Goal: Task Accomplishment & Management: Manage account settings

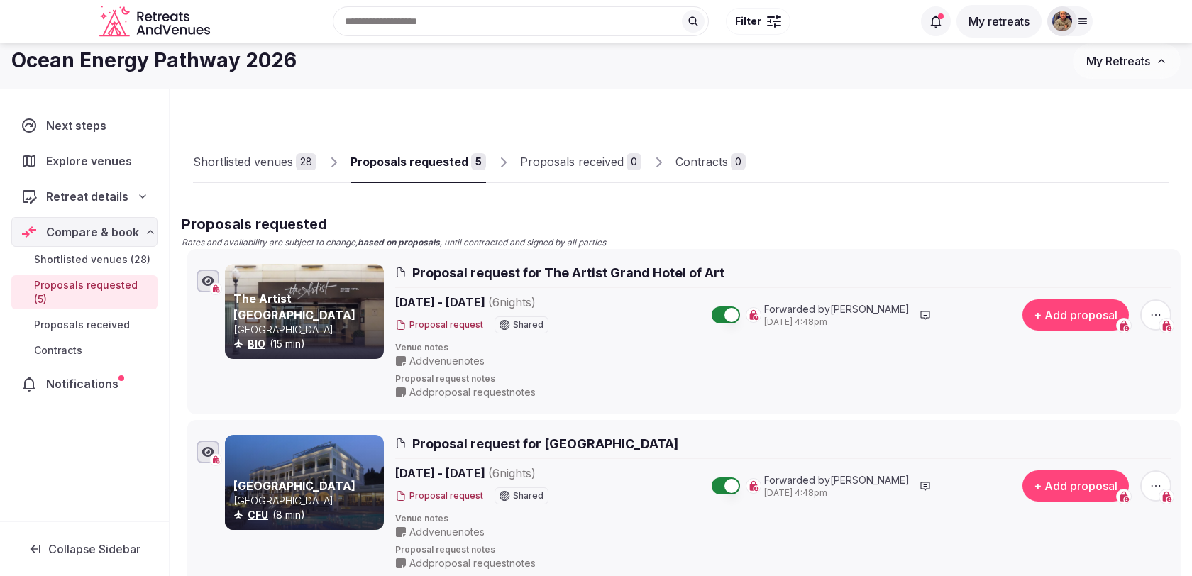
scroll to position [9, 0]
click at [275, 161] on div "Shortlisted venues" at bounding box center [243, 162] width 100 height 17
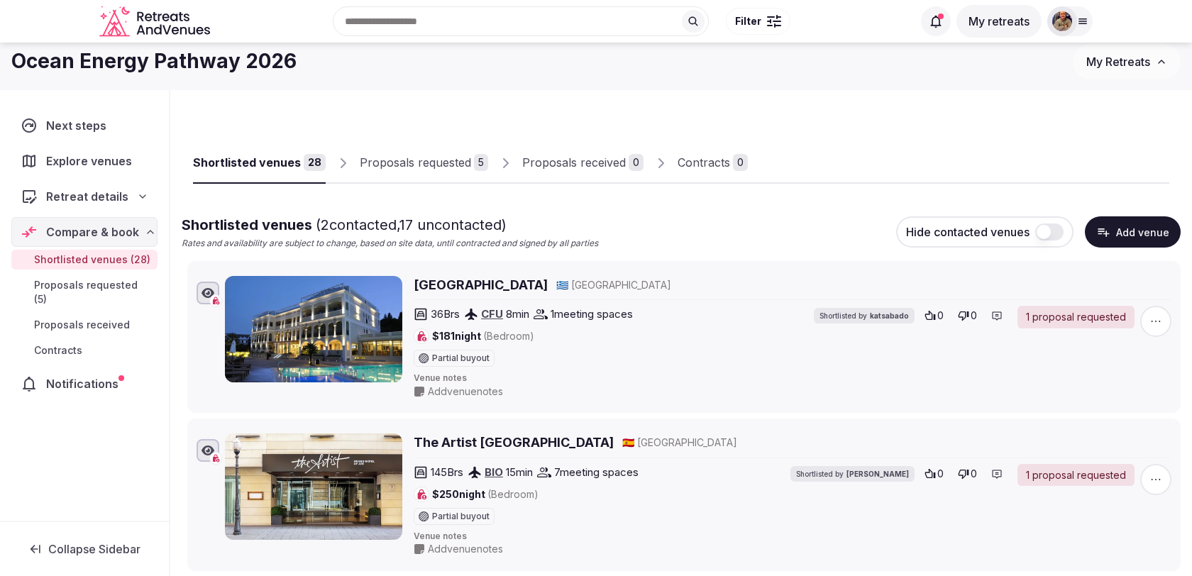
scroll to position [30, 0]
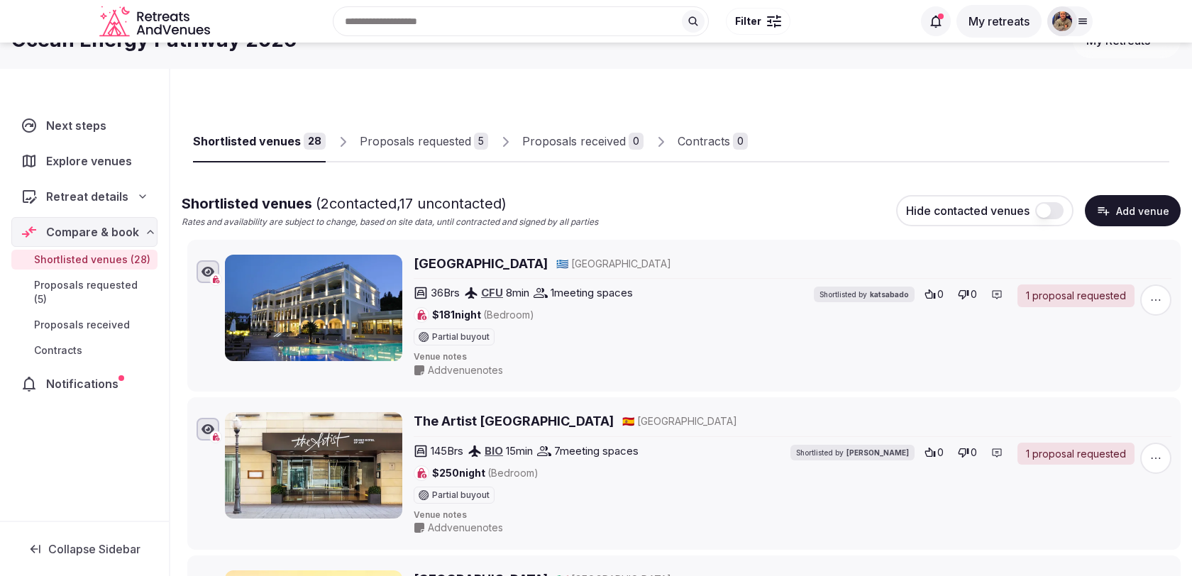
click at [1166, 304] on span "button" at bounding box center [1155, 299] width 31 height 31
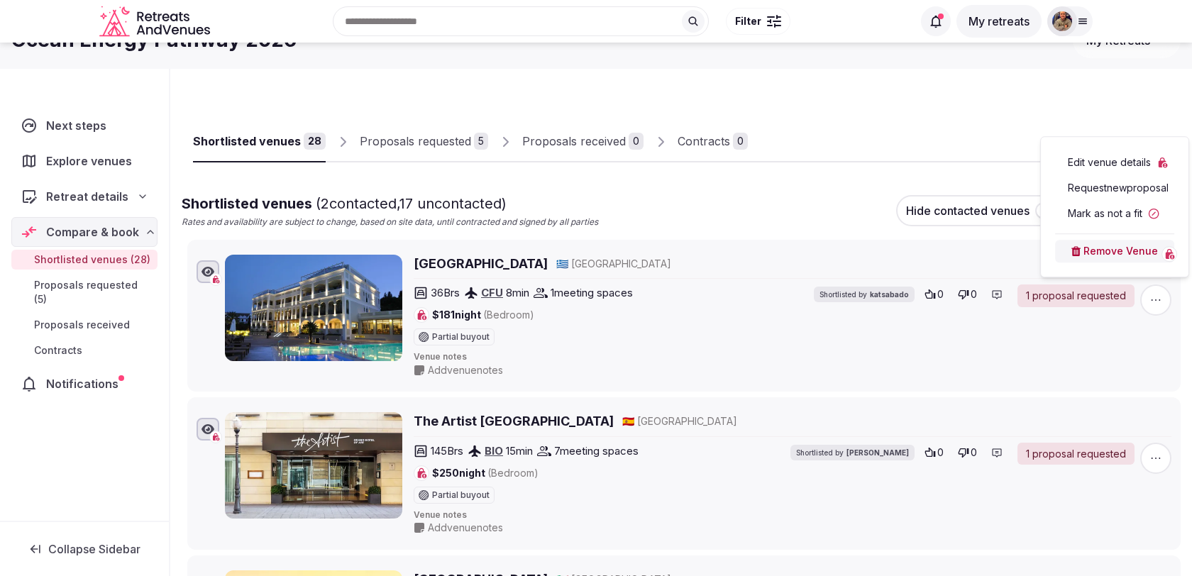
click at [1127, 211] on button "Mark as not a fit" at bounding box center [1114, 213] width 119 height 23
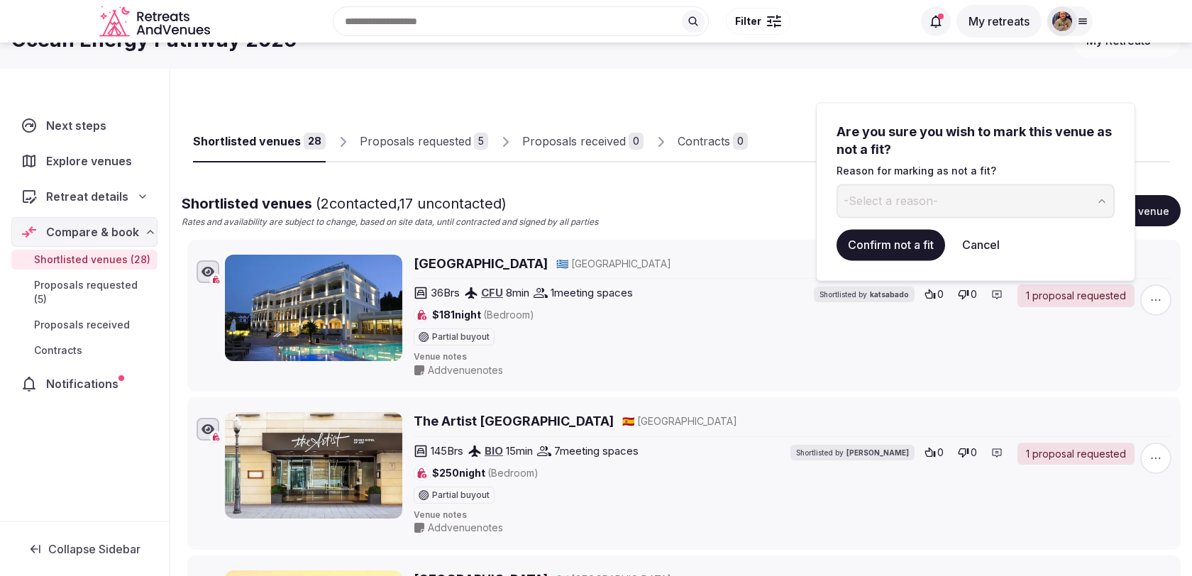
click at [994, 194] on button "-Select a reason-" at bounding box center [975, 201] width 278 height 34
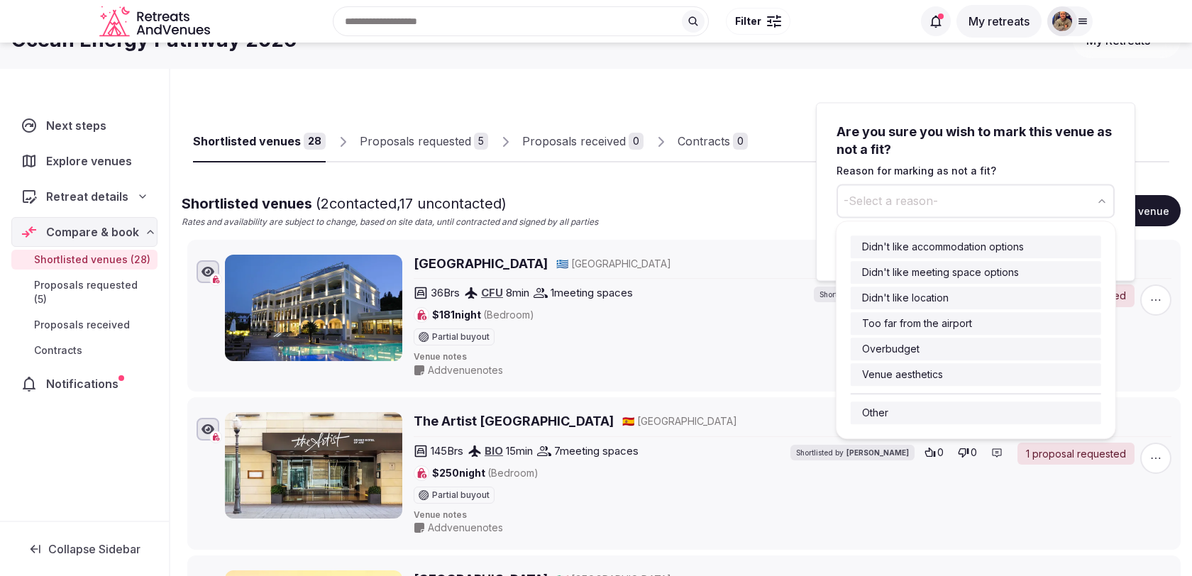
click at [730, 218] on html "Recent searches [GEOGRAPHIC_DATA] [GEOGRAPHIC_DATA], [GEOGRAPHIC_DATA] [GEOGRAP…" at bounding box center [596, 258] width 1192 height 576
click at [904, 197] on span "-Select a reason-" at bounding box center [890, 201] width 94 height 16
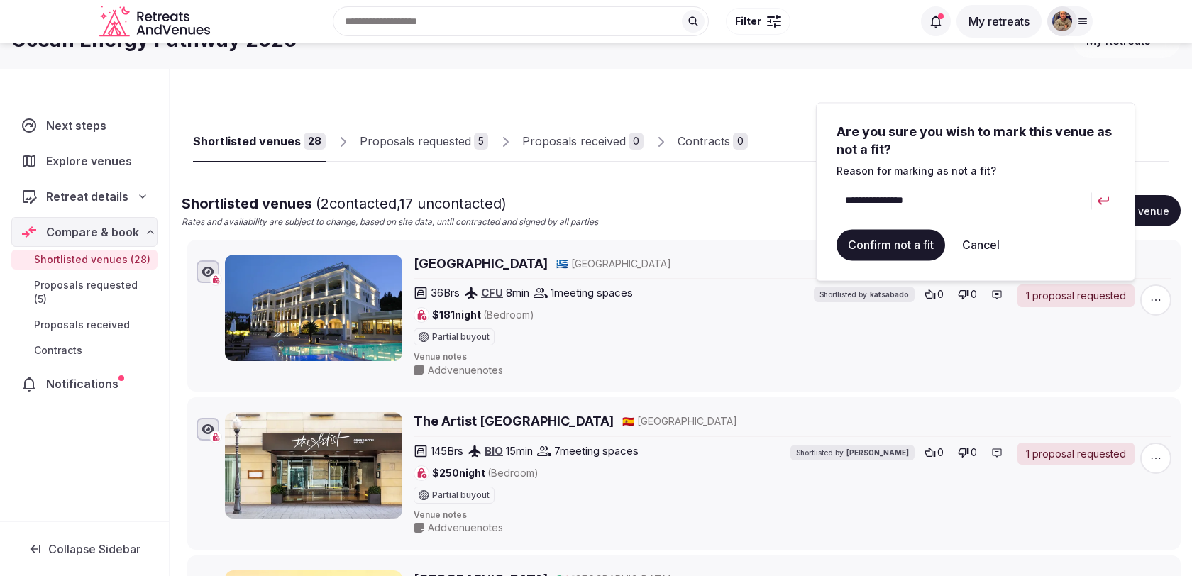
type input "**********"
click at [880, 250] on button "Confirm not a fit" at bounding box center [890, 244] width 109 height 31
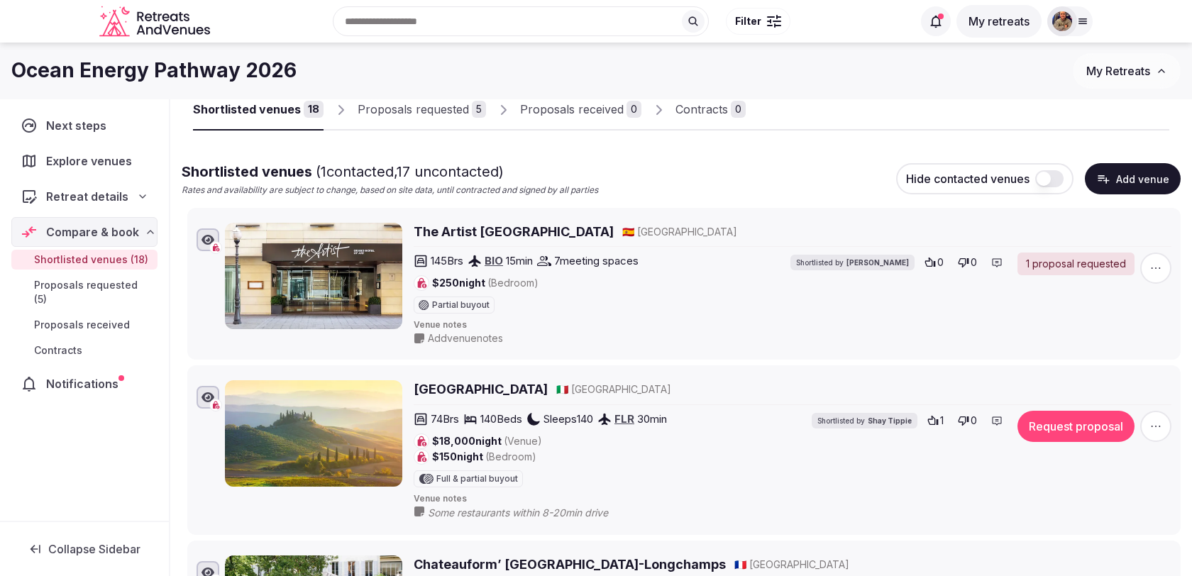
scroll to position [0, 0]
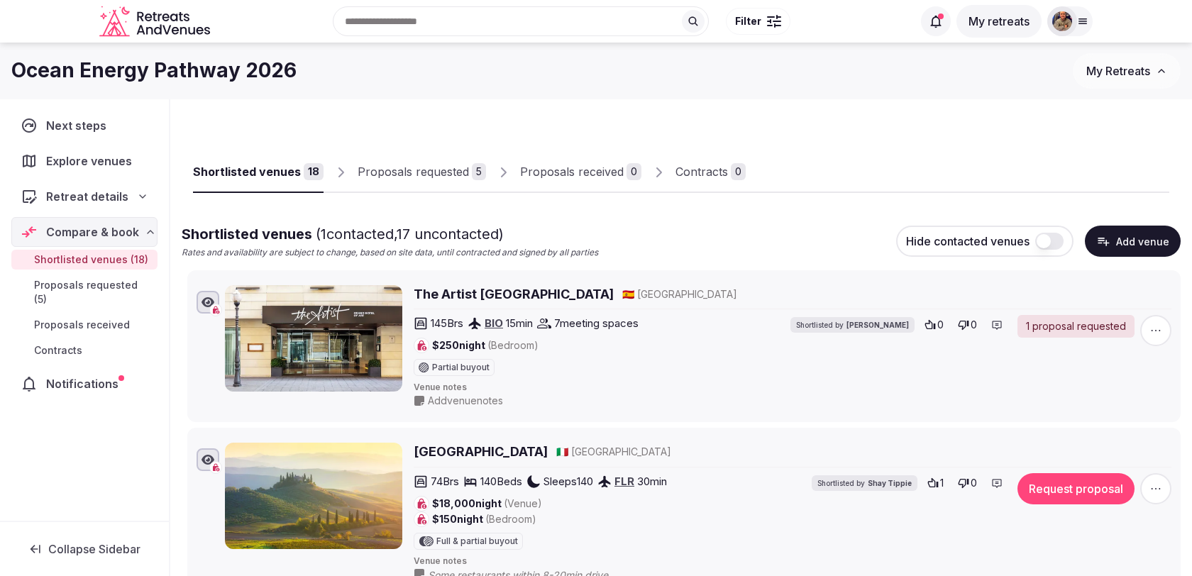
click at [436, 174] on div "Proposals requested" at bounding box center [412, 171] width 111 height 17
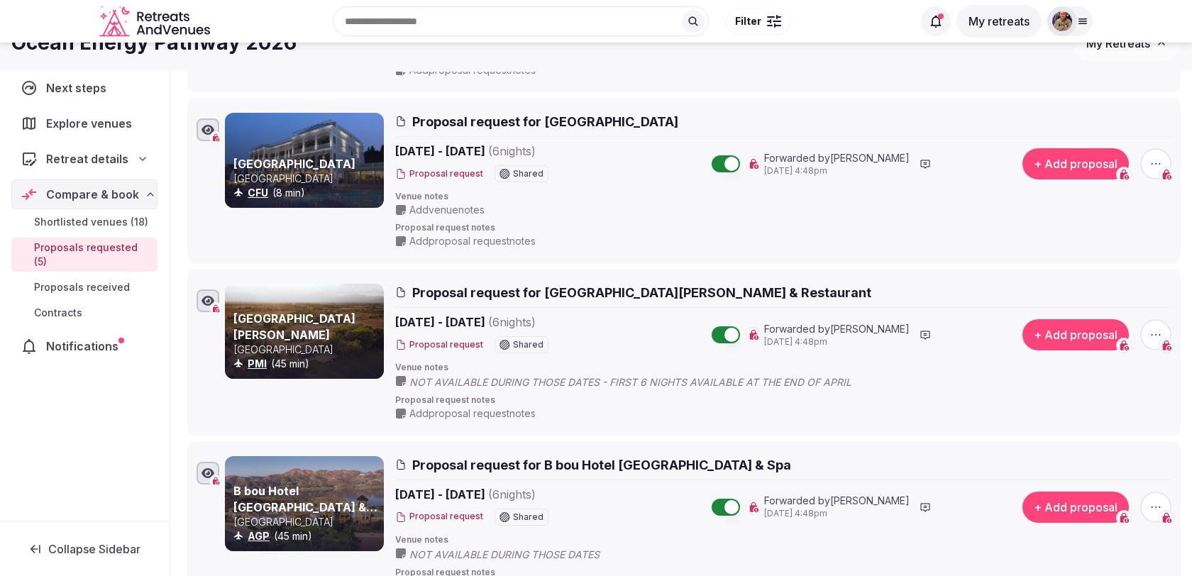
scroll to position [321, 0]
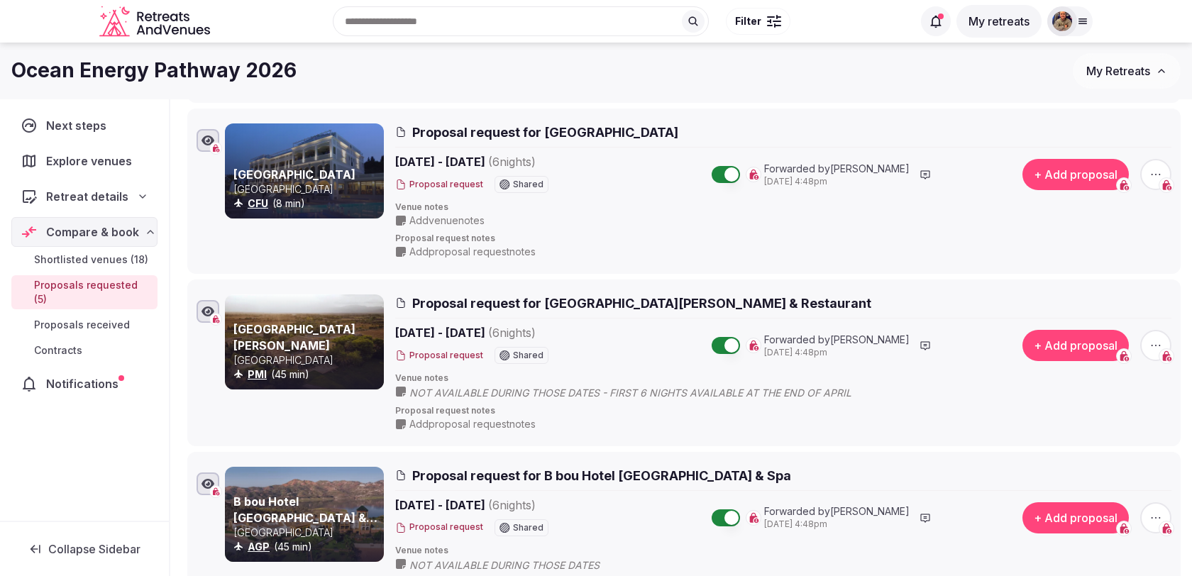
click at [1157, 189] on div "+ Add proposal" at bounding box center [1086, 174] width 170 height 43
click at [1157, 173] on icon "button" at bounding box center [1155, 174] width 14 height 14
click at [1103, 88] on button "Withdraw proposal request" at bounding box center [1102, 87] width 162 height 23
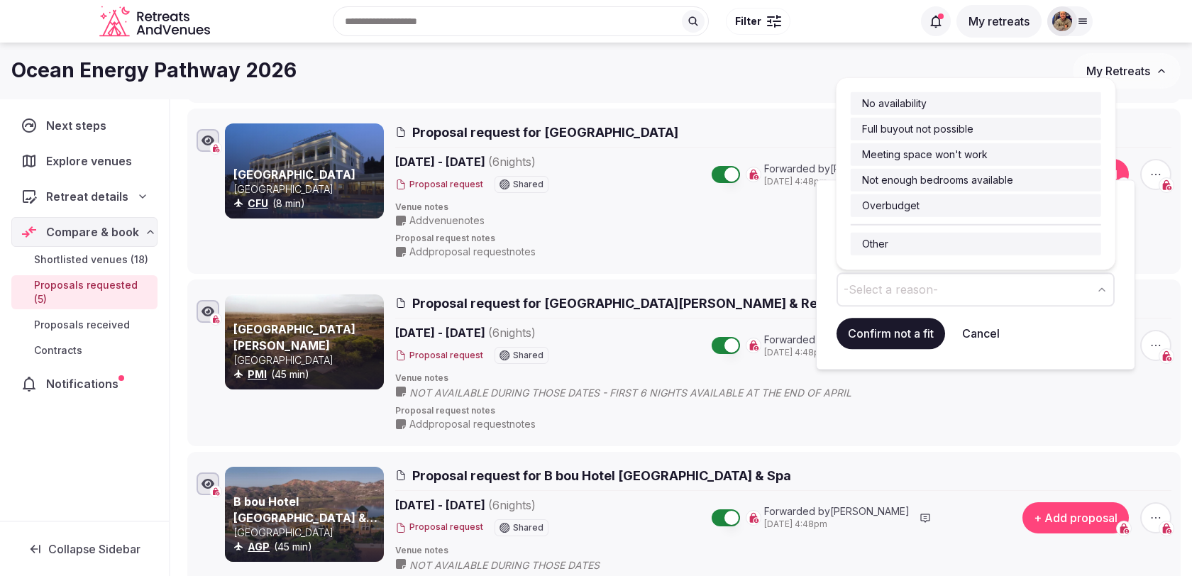
click at [915, 294] on span "-Select a reason-" at bounding box center [890, 290] width 94 height 16
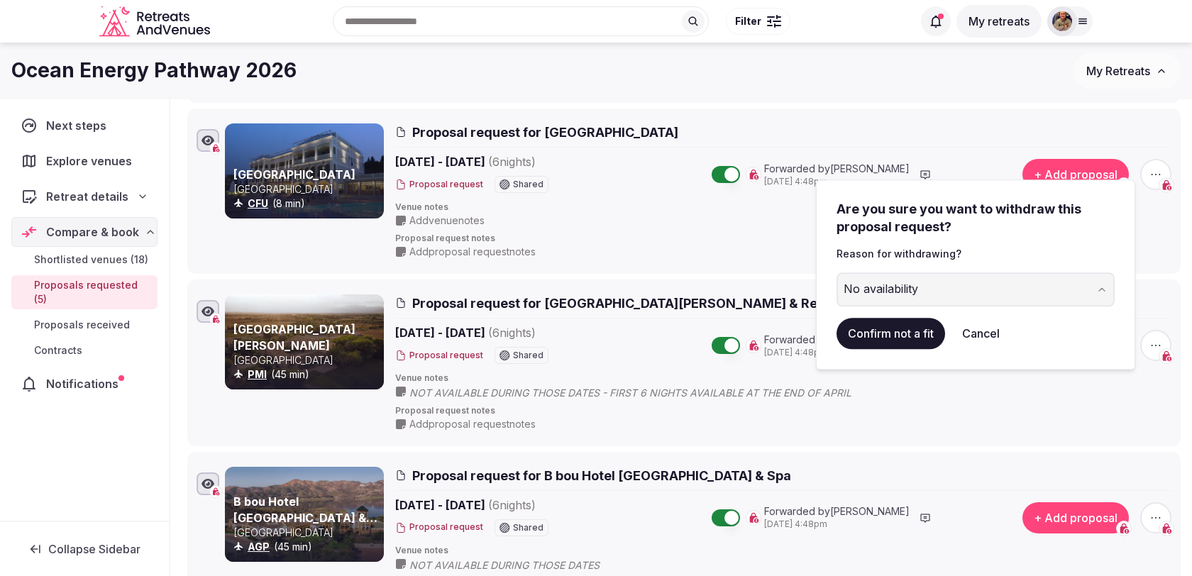
click at [887, 331] on button "Confirm not a fit" at bounding box center [890, 333] width 109 height 31
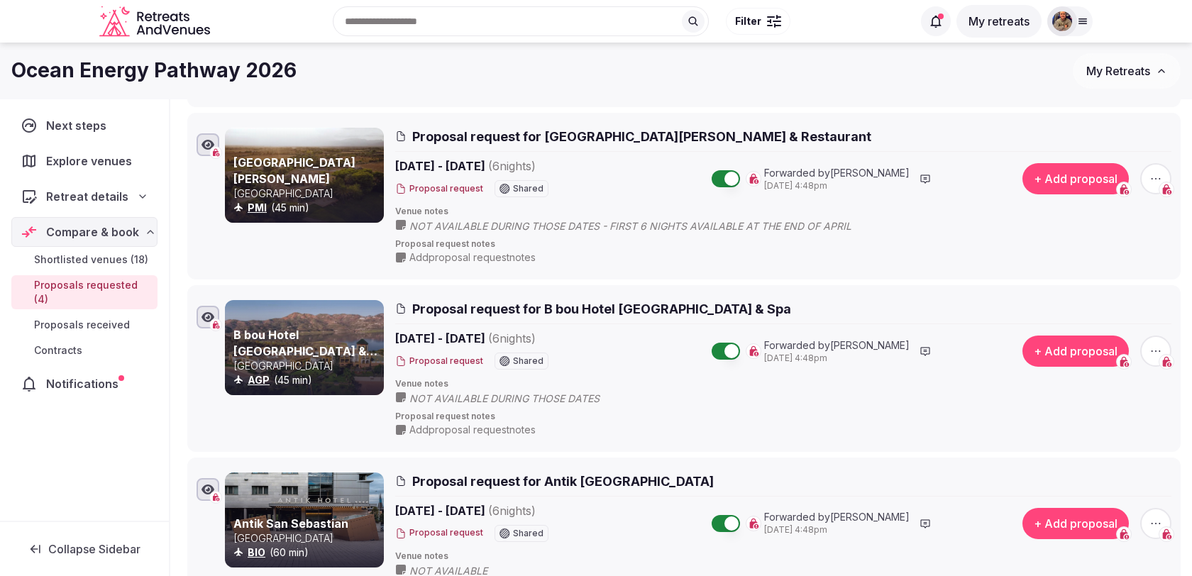
scroll to position [292, 0]
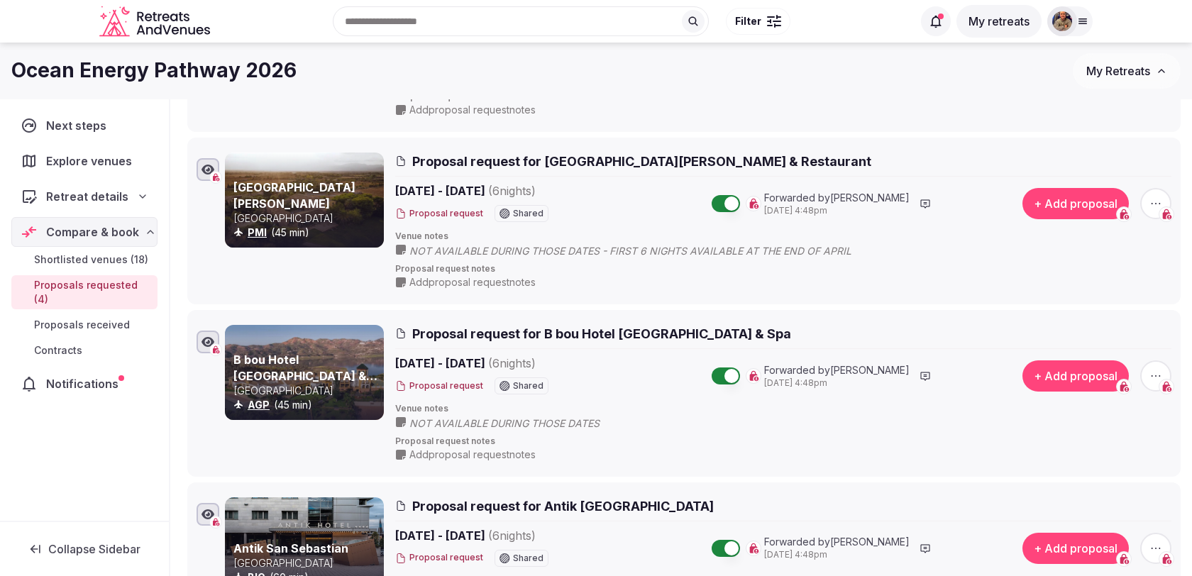
click at [1150, 194] on span "button" at bounding box center [1155, 203] width 31 height 31
click at [1094, 114] on button "Withdraw proposal request" at bounding box center [1102, 116] width 162 height 23
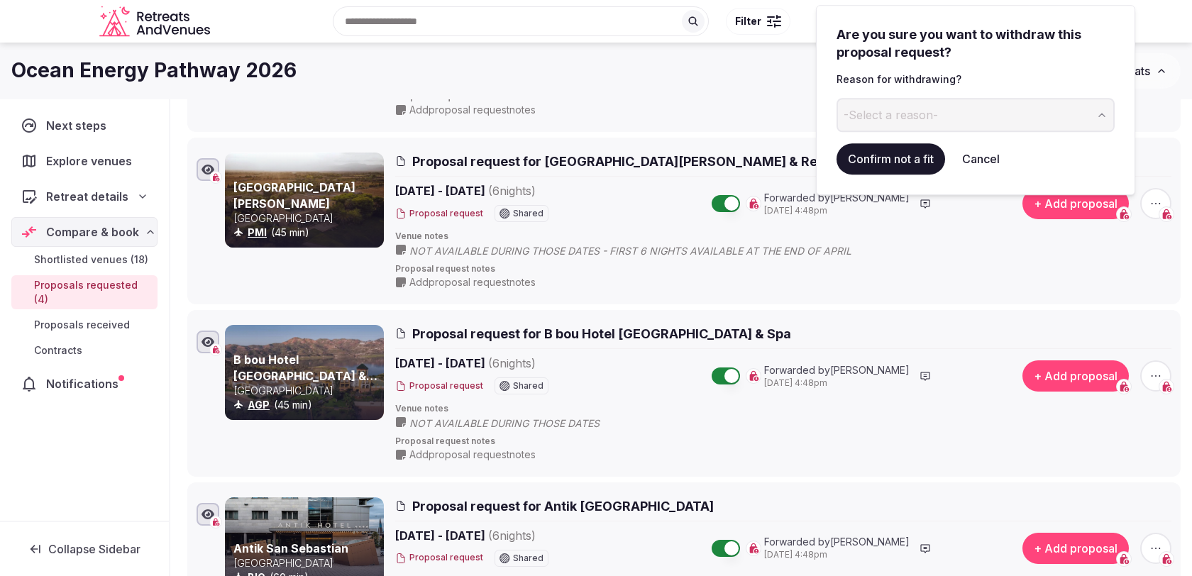
click at [968, 106] on button "-Select a reason-" at bounding box center [975, 115] width 278 height 34
click at [909, 160] on button "Confirm not a fit" at bounding box center [890, 158] width 109 height 31
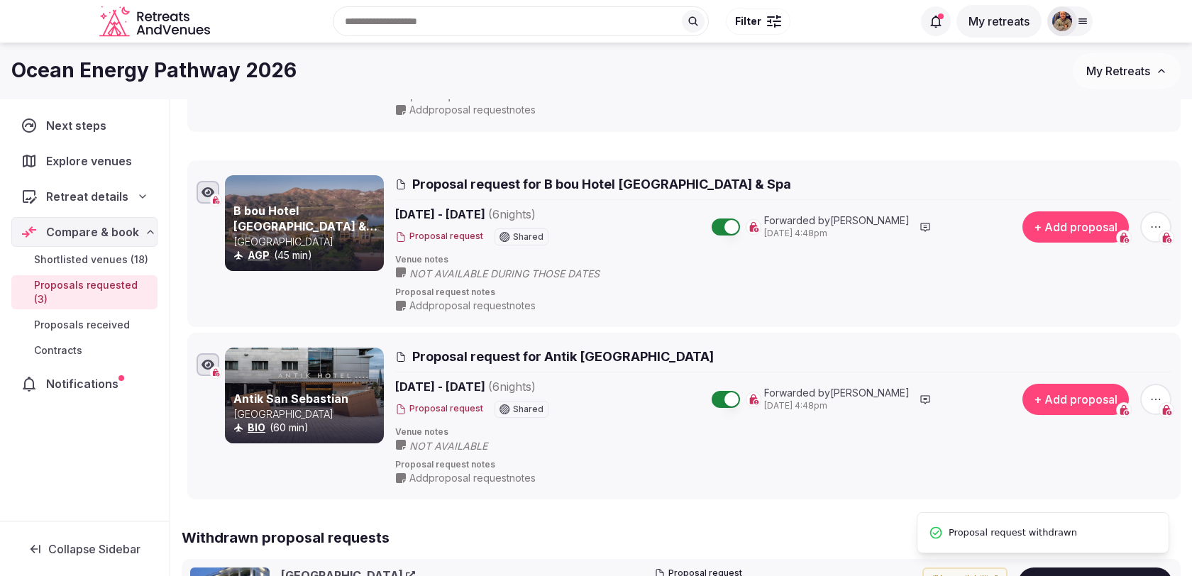
scroll to position [52, 0]
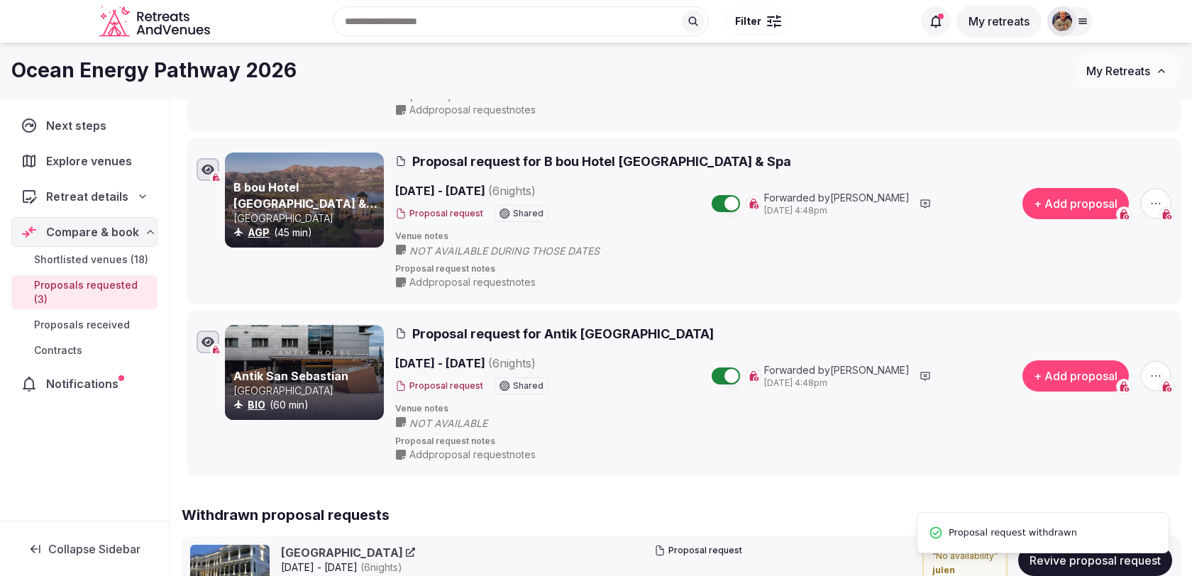
click at [1159, 199] on icon "button" at bounding box center [1155, 203] width 14 height 14
click at [1071, 116] on button "Withdraw proposal request" at bounding box center [1102, 116] width 162 height 23
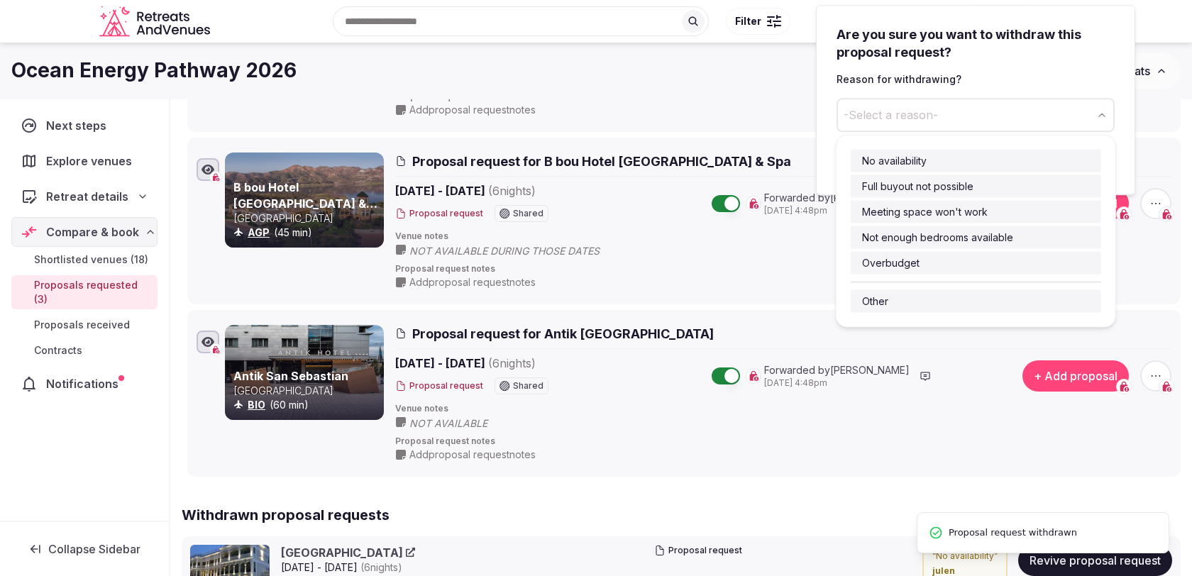
click at [960, 119] on button "-Select a reason-" at bounding box center [975, 115] width 278 height 34
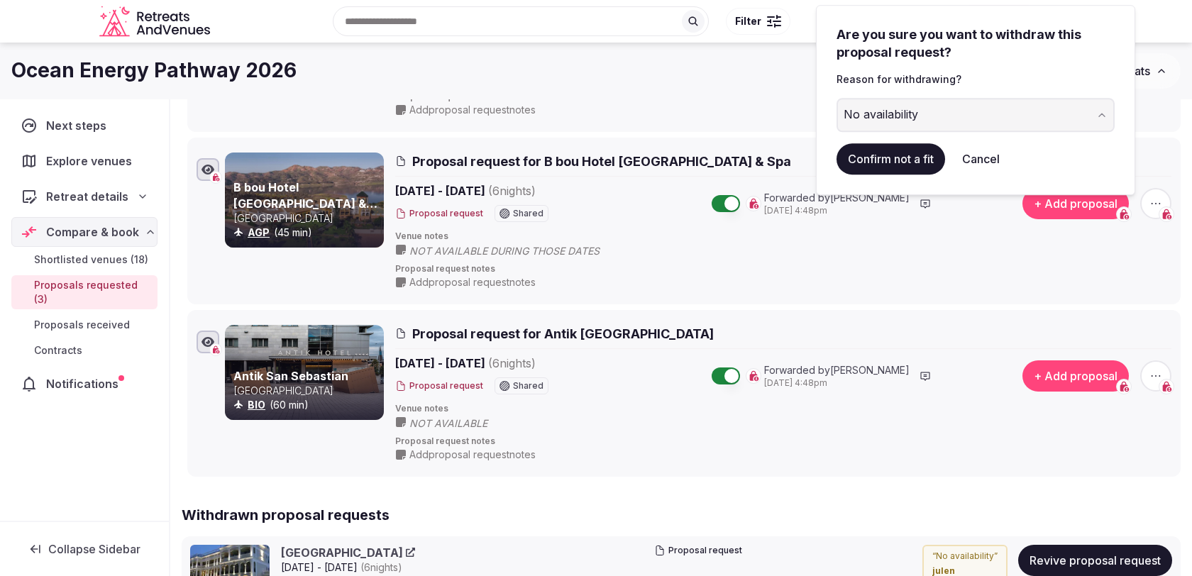
click at [911, 162] on button "Confirm not a fit" at bounding box center [890, 158] width 109 height 31
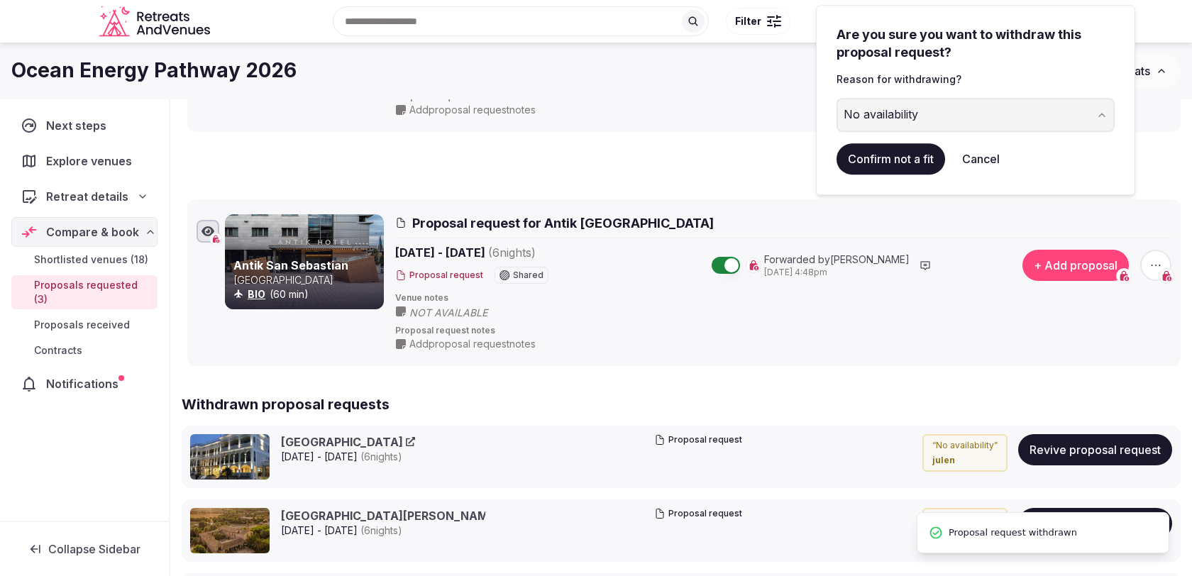
scroll to position [51, 0]
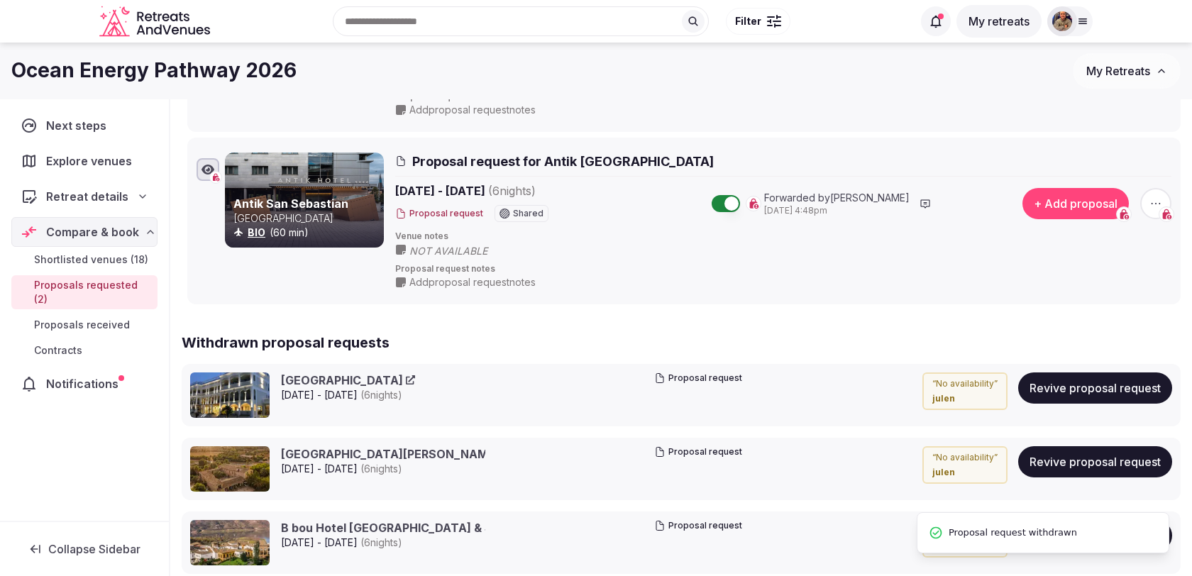
click at [1150, 198] on icon "button" at bounding box center [1155, 203] width 14 height 14
click at [1090, 111] on button "Withdraw proposal request" at bounding box center [1102, 116] width 162 height 23
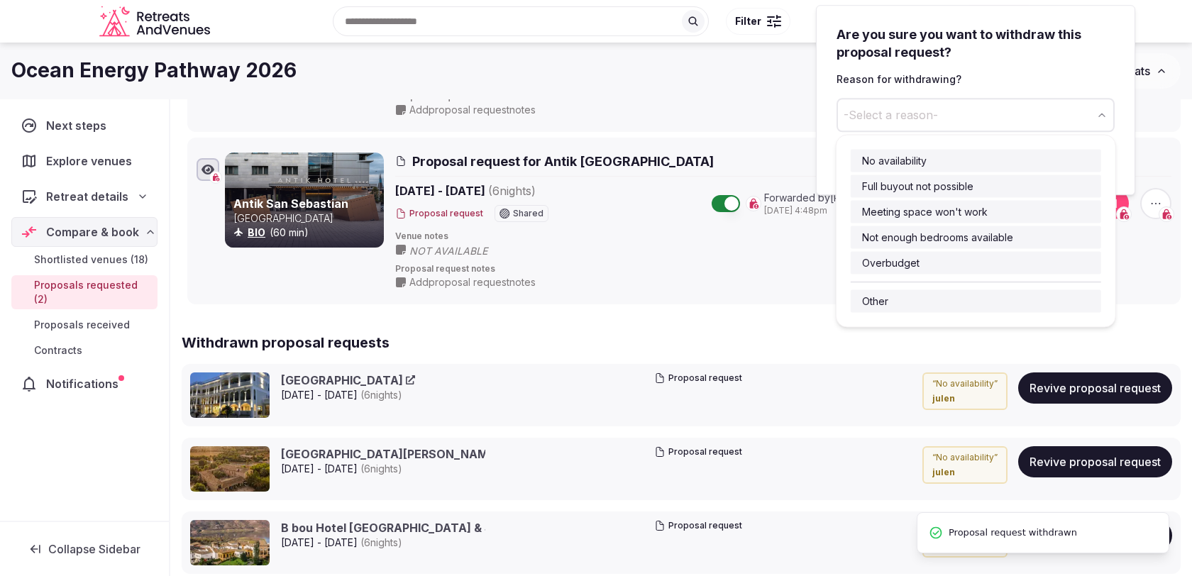
click at [918, 118] on span "-Select a reason-" at bounding box center [890, 115] width 94 height 16
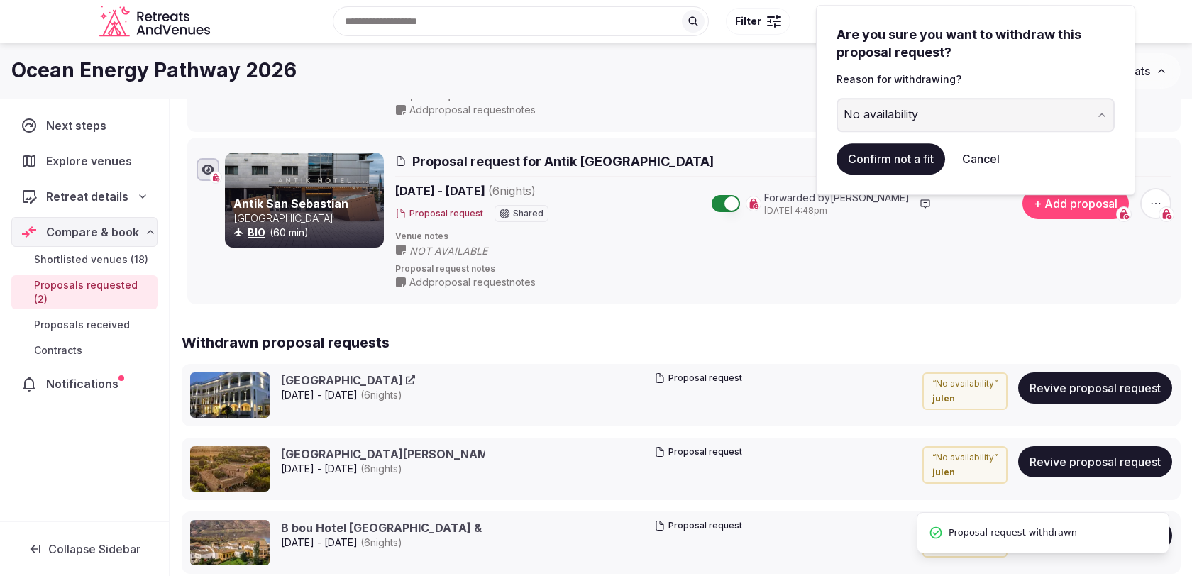
click at [884, 164] on button "Confirm not a fit" at bounding box center [890, 158] width 109 height 31
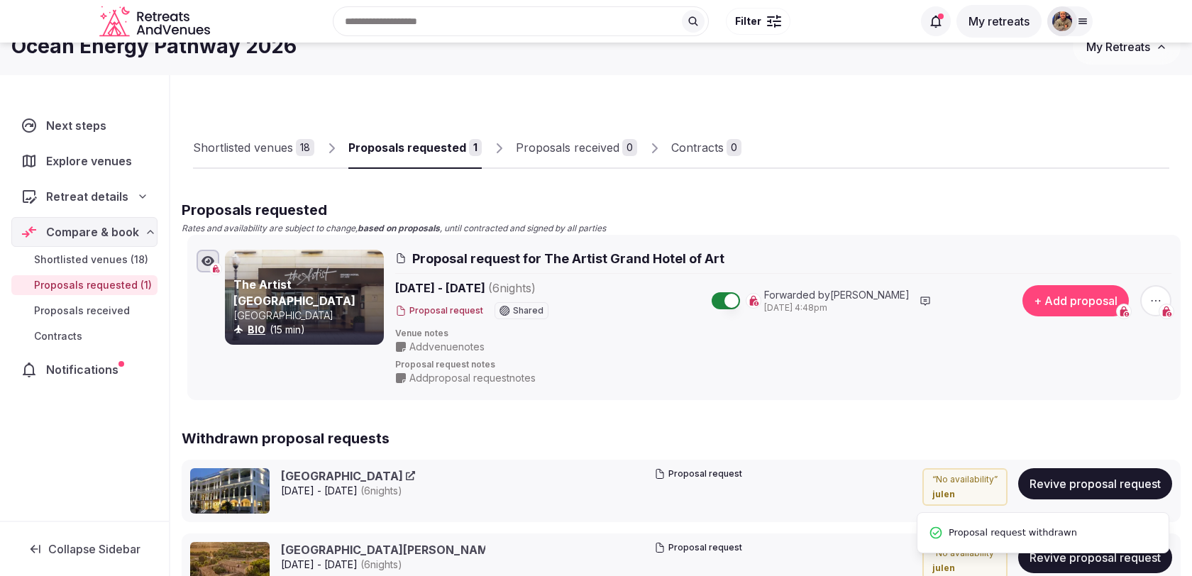
scroll to position [23, 0]
